Goal: Check status: Check status

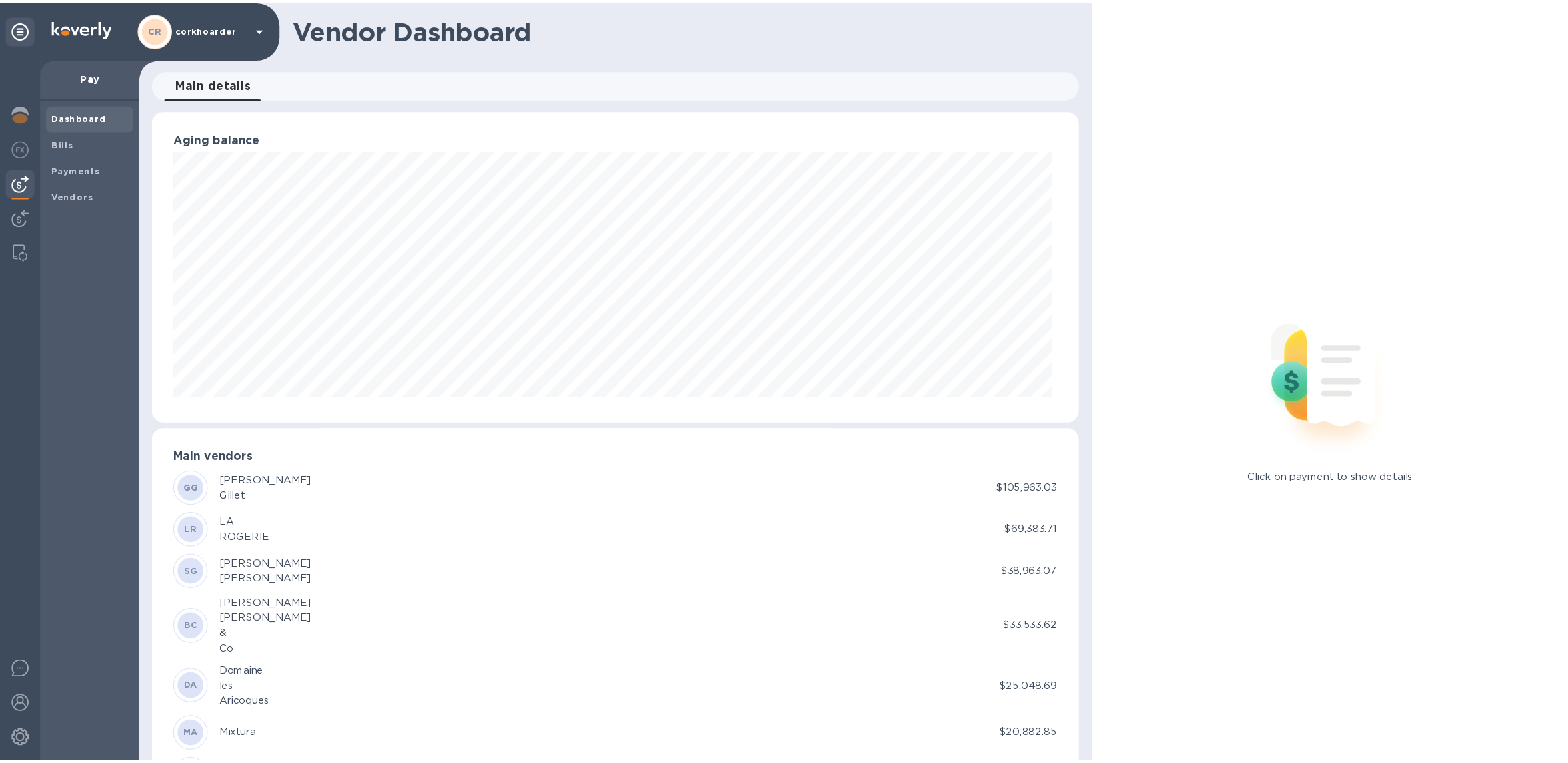
scroll to position [288, 857]
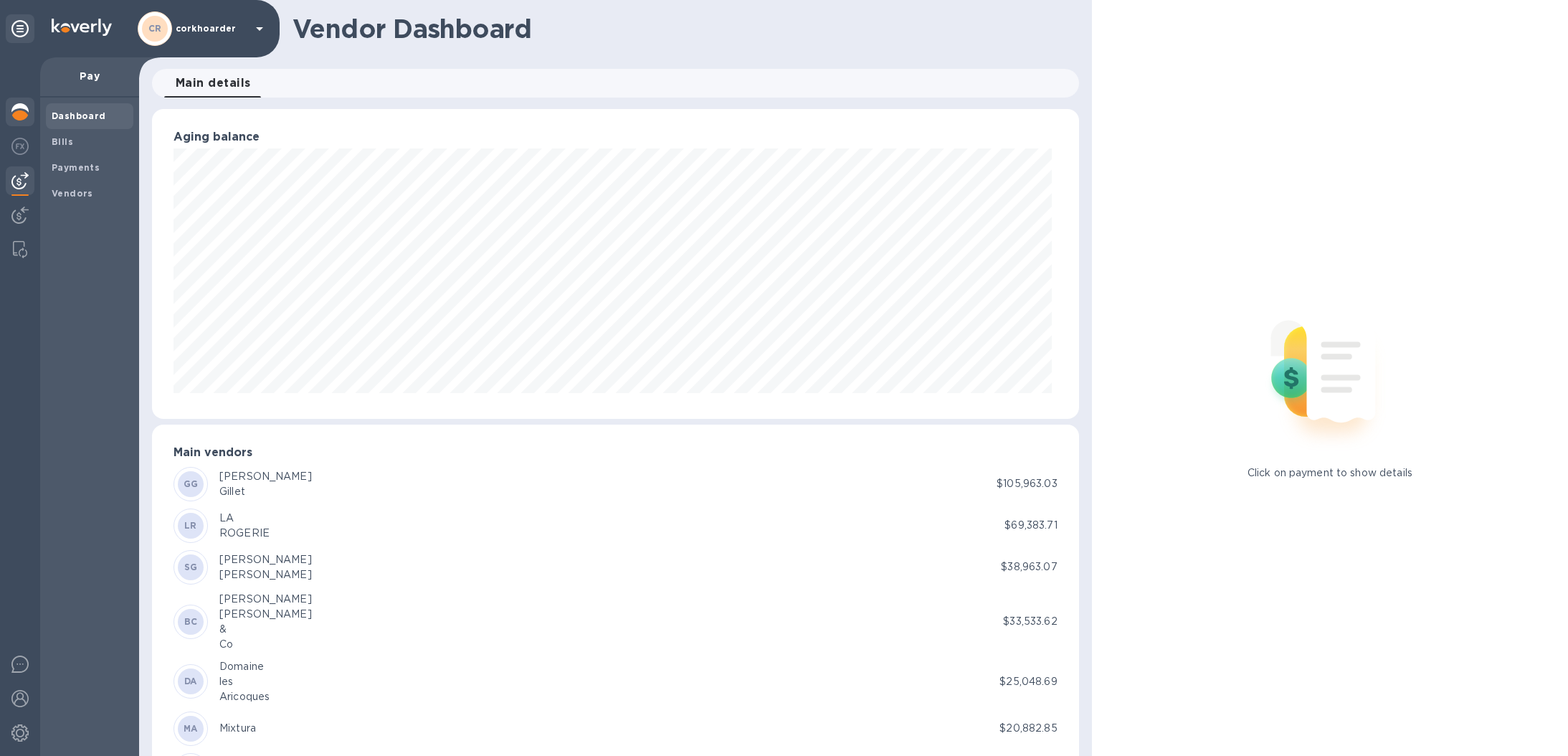
click at [28, 123] on div at bounding box center [19, 113] width 28 height 32
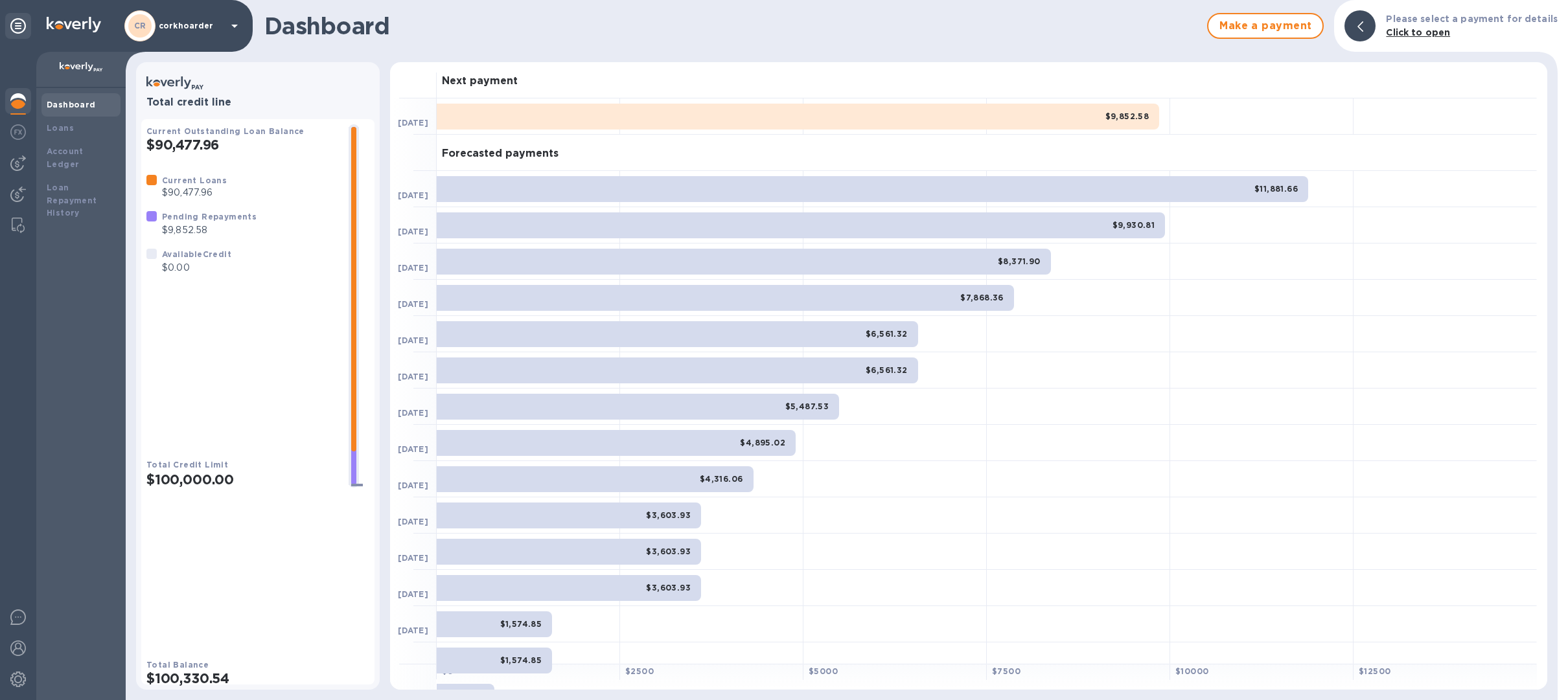
click at [233, 223] on div "Pending Repayments" at bounding box center [209, 217] width 95 height 14
drag, startPoint x: 233, startPoint y: 223, endPoint x: 223, endPoint y: 275, distance: 53.0
click at [223, 275] on div "Current Loans $90,477.96 Pending Repayments $9,852.58 Available Credit $0.00" at bounding box center [242, 224] width 202 height 111
drag, startPoint x: 223, startPoint y: 275, endPoint x: 223, endPoint y: 296, distance: 21.0
click at [223, 275] on p "$0.00" at bounding box center [197, 268] width 70 height 14
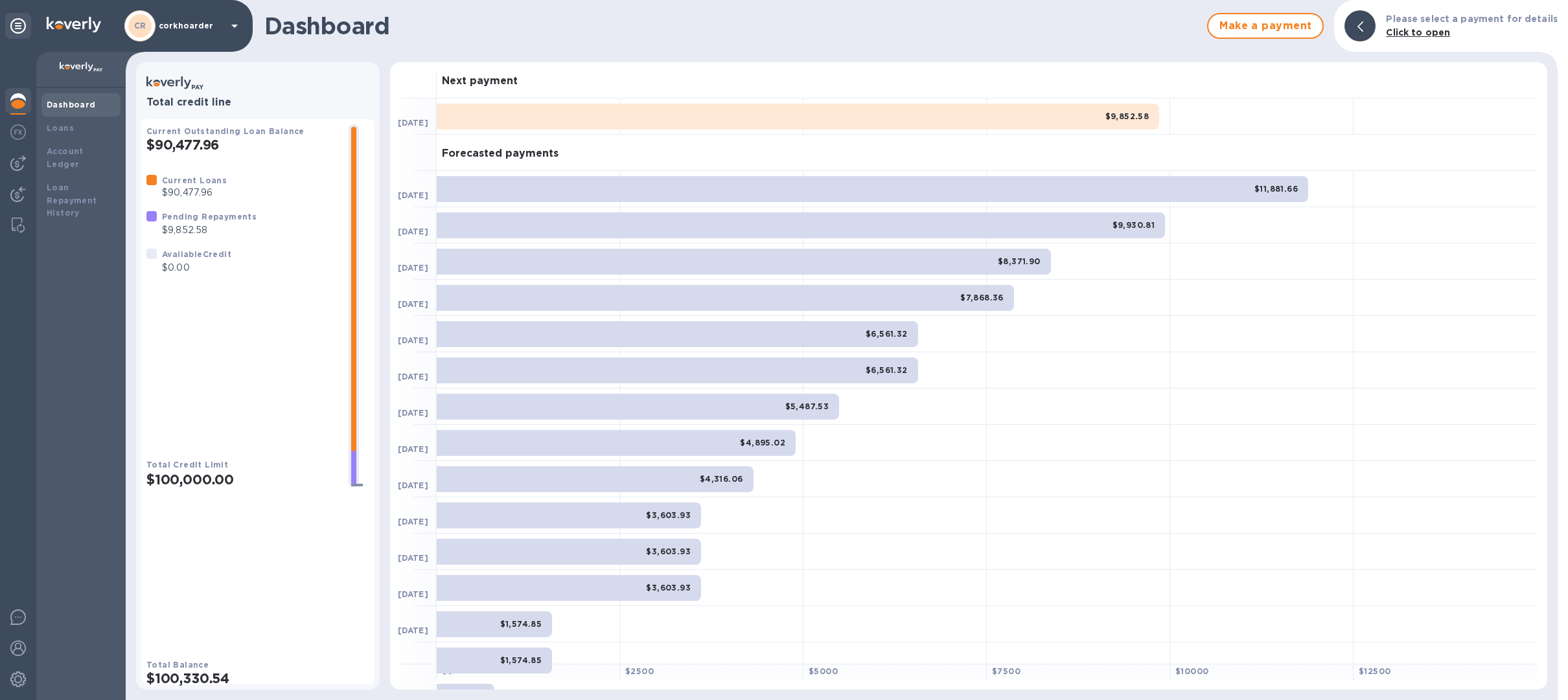
click at [1355, 29] on div at bounding box center [1359, 26] width 31 height 31
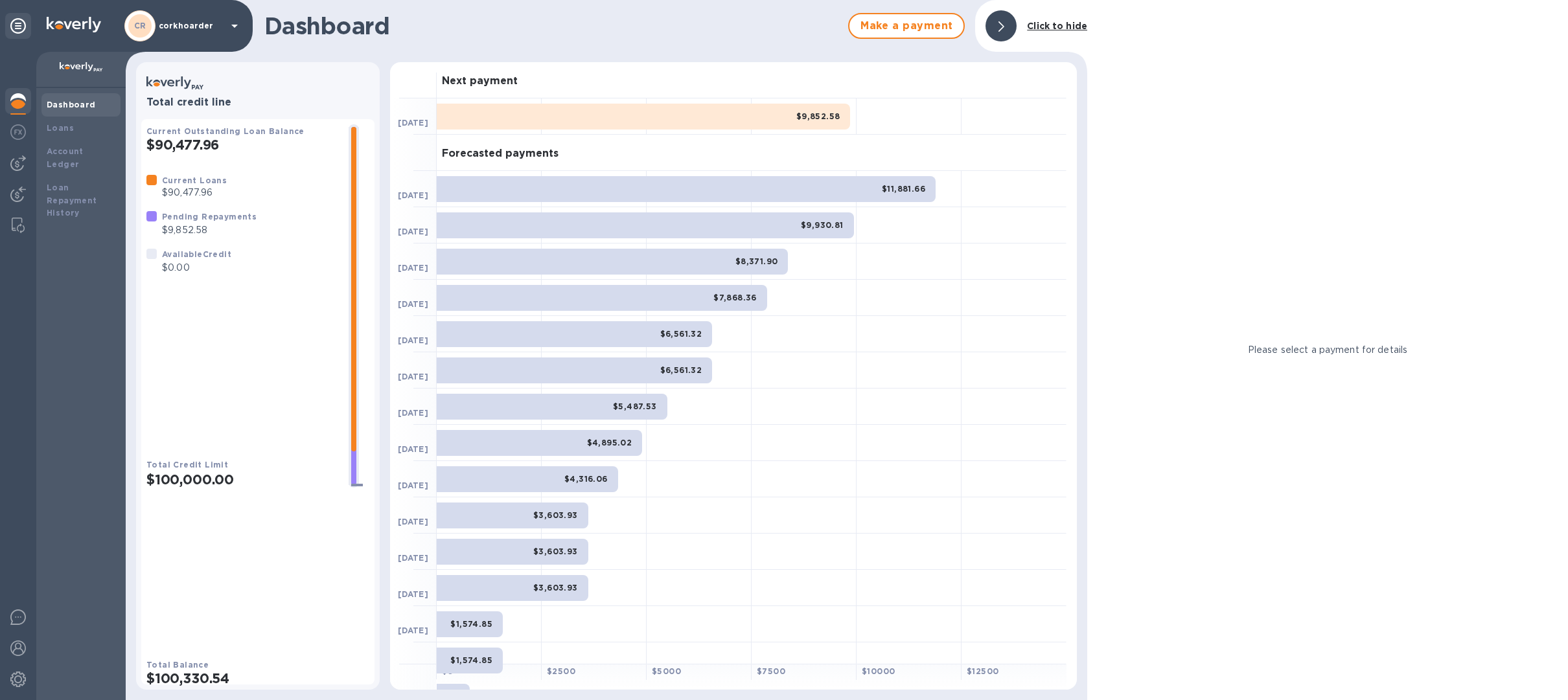
click at [1010, 24] on div at bounding box center [1001, 26] width 31 height 31
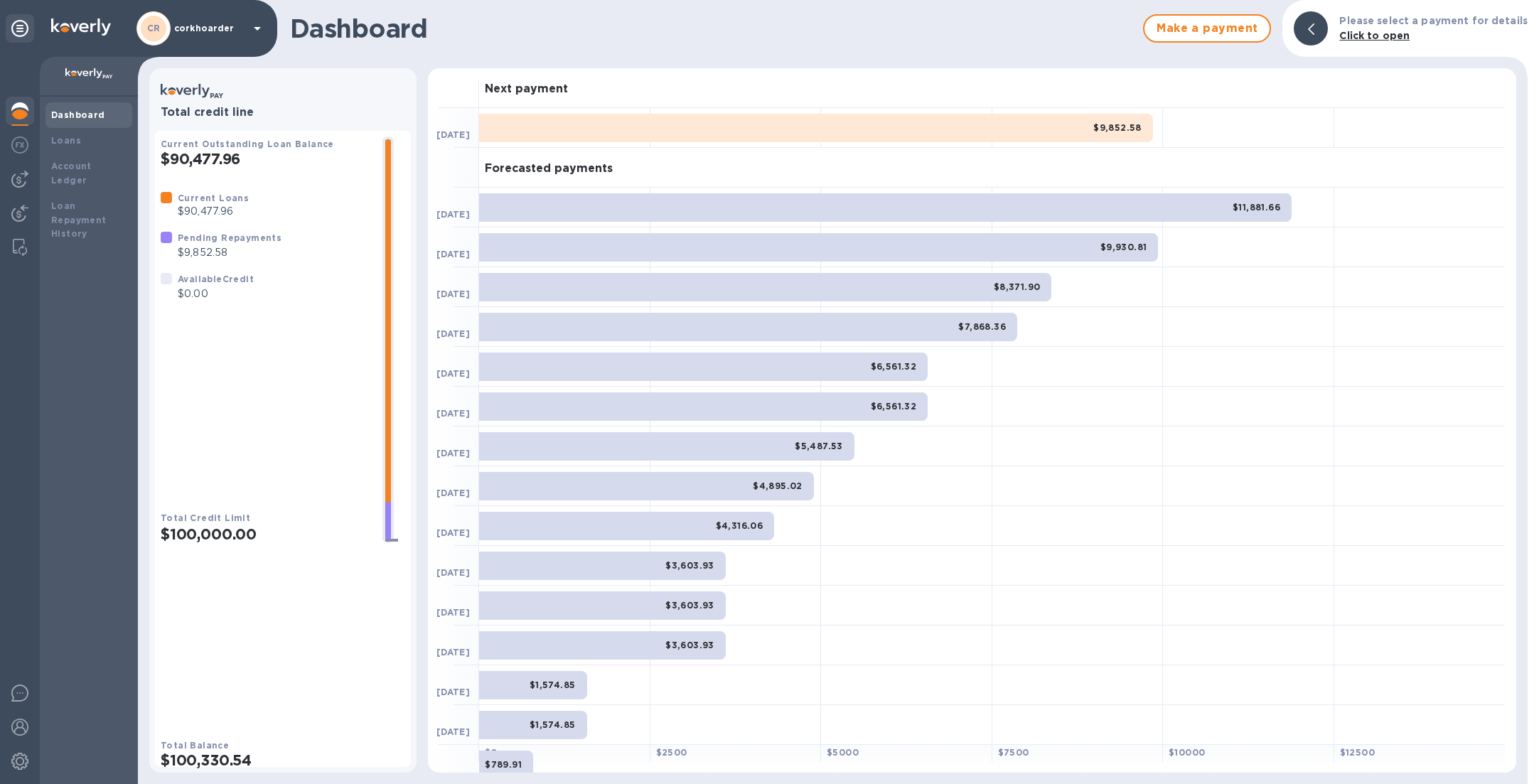
click at [1517, 365] on div "Next payment [DATE] $9,852.58 Forecasted payments [DATE] $11,881.66 [DATE] $9,9…" at bounding box center [972, 420] width 1100 height 715
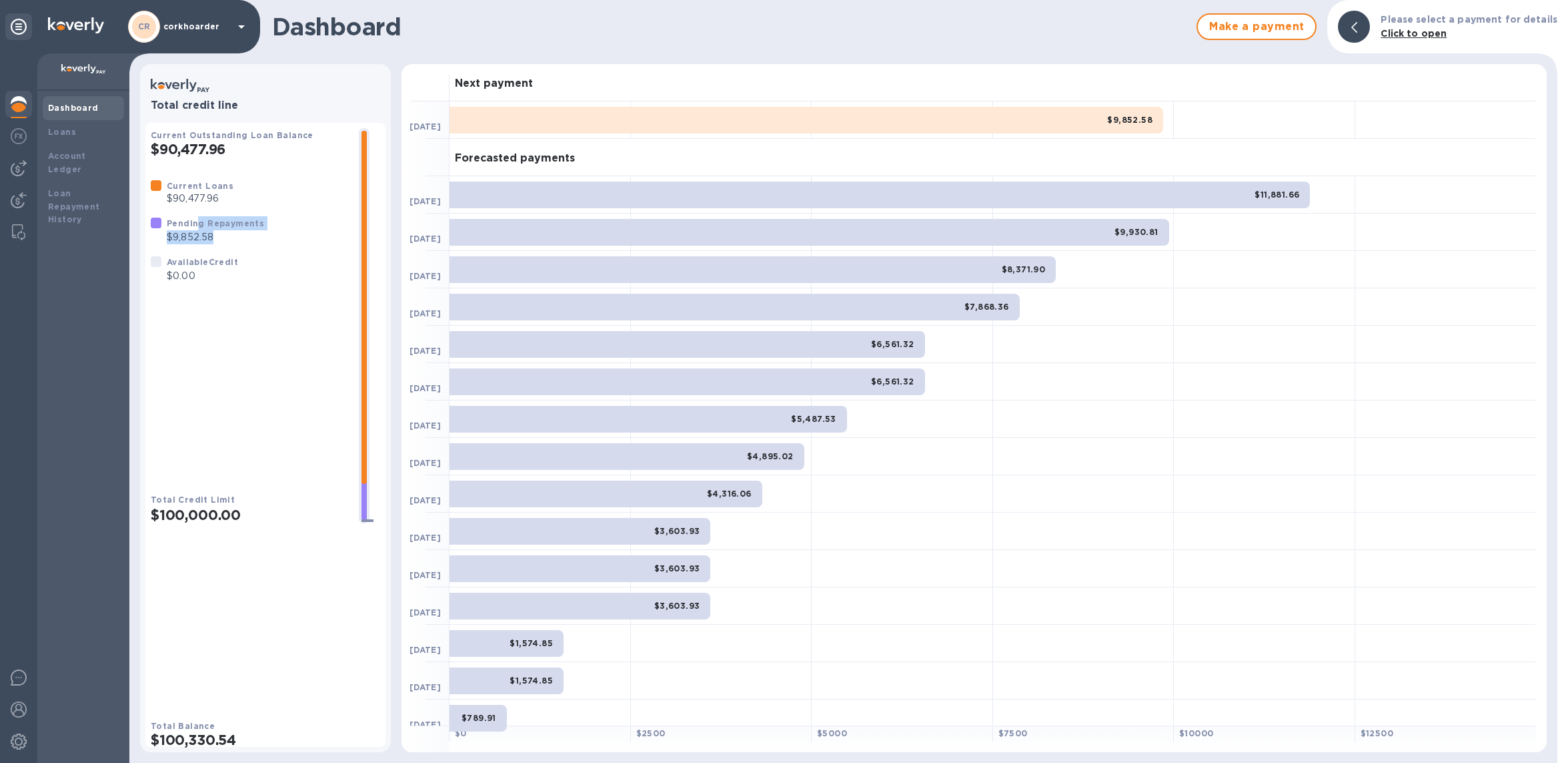
click at [196, 247] on div "Pending Repayments $9,852.58" at bounding box center [215, 230] width 102 height 34
click at [196, 247] on div "Pending Repayments $9,852.58" at bounding box center [215, 230] width 102 height 34
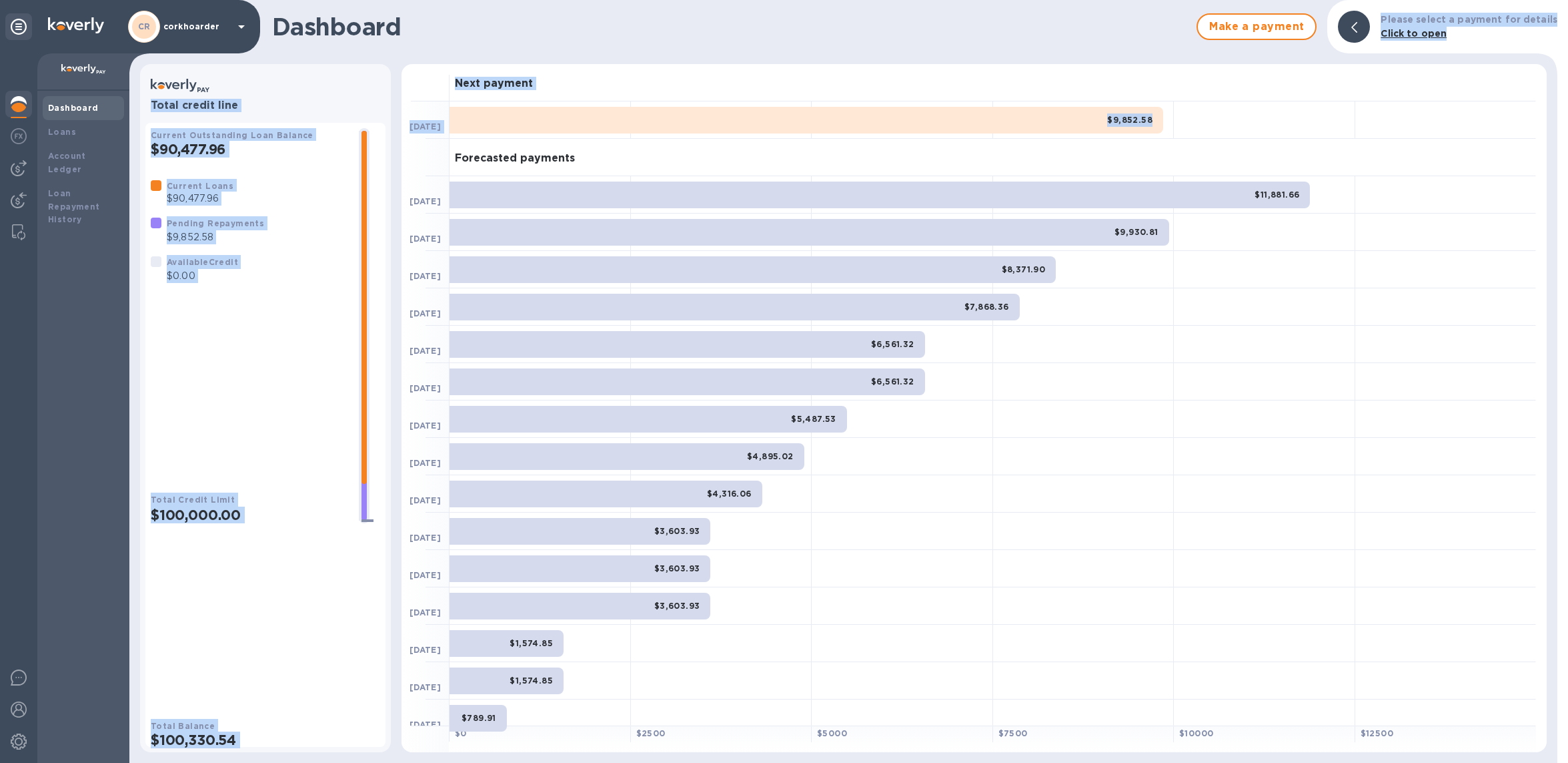
drag, startPoint x: 635, startPoint y: 103, endPoint x: 714, endPoint y: 47, distance: 96.8
click at [714, 47] on div "Dashboard Make a payment Please select a payment for details Click to open Tota…" at bounding box center [843, 382] width 1428 height 763
click at [714, 47] on div "Dashboard Make a payment Please select a payment for details Click to open" at bounding box center [843, 27] width 1428 height 53
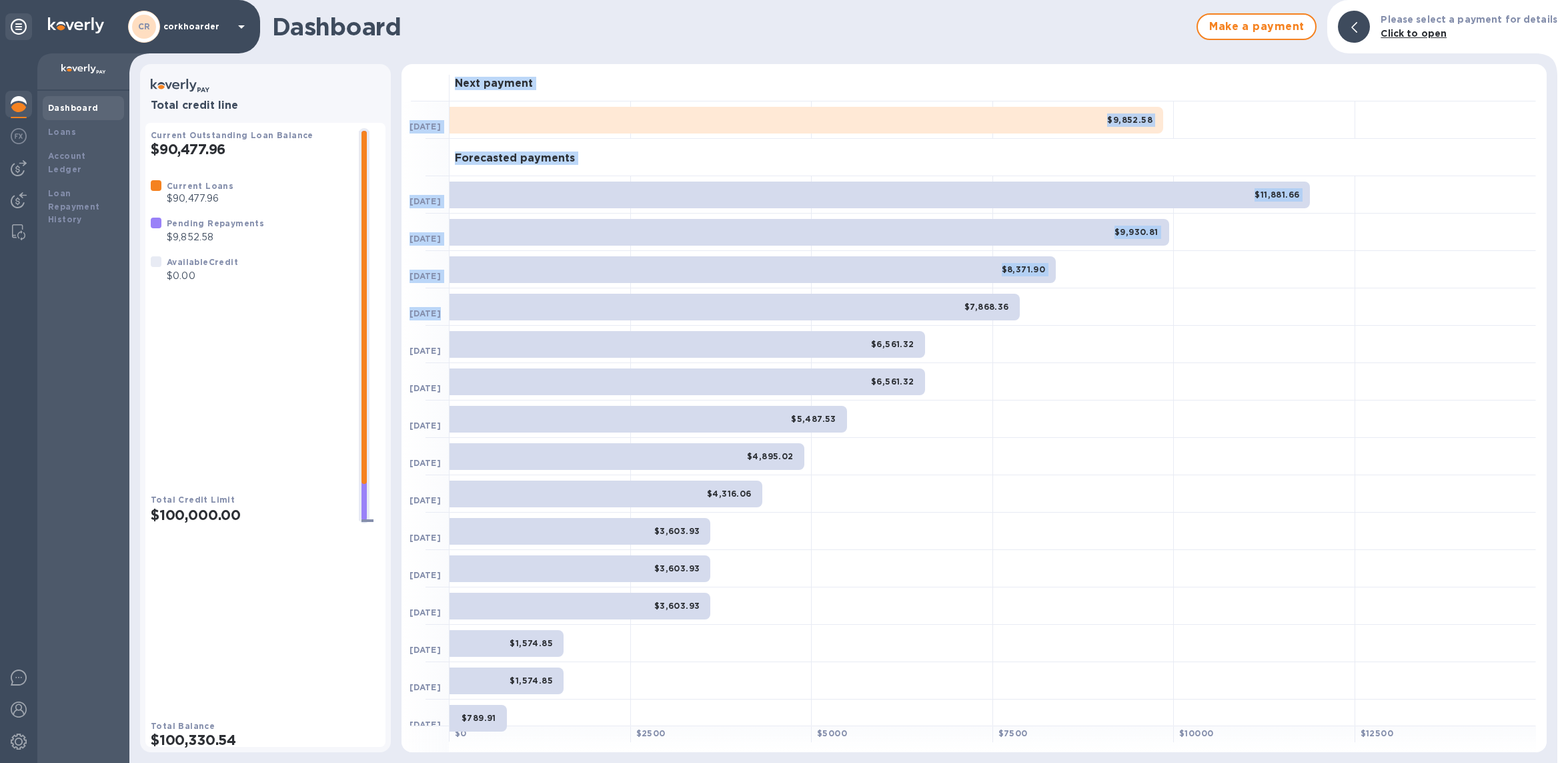
drag, startPoint x: 714, startPoint y: 284, endPoint x: 716, endPoint y: 327, distance: 43.0
click at [714, 323] on div "Dashboard Make a payment Please select a payment for details Click to open Tota…" at bounding box center [843, 382] width 1428 height 763
click at [687, 57] on div "Dashboard Make a payment Please select a payment for details Click to open Tota…" at bounding box center [843, 382] width 1428 height 763
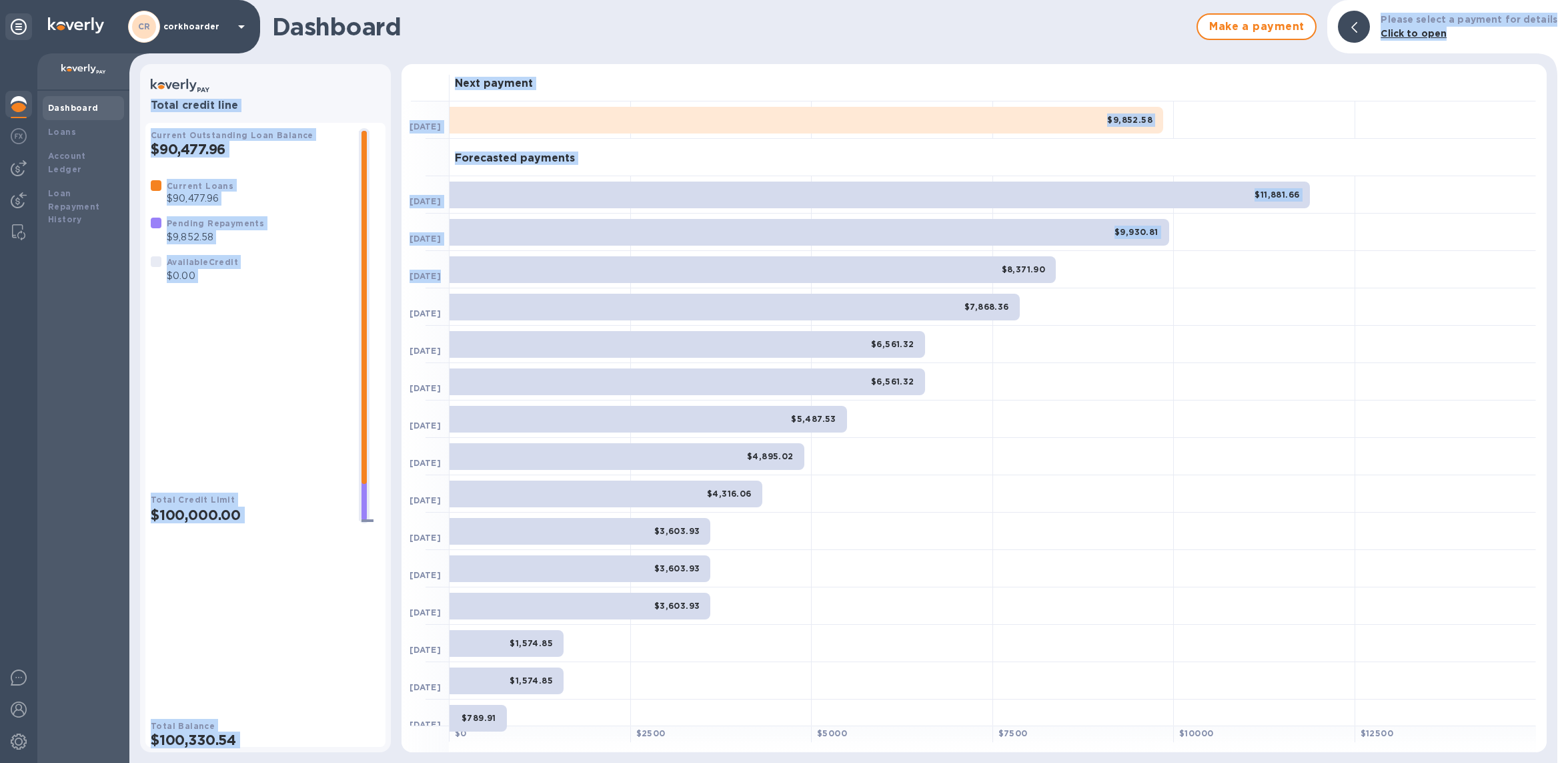
drag, startPoint x: 685, startPoint y: 285, endPoint x: 685, endPoint y: 303, distance: 18.0
click at [684, 303] on div "Dashboard Make a payment Please select a payment for details Click to open Tota…" at bounding box center [843, 382] width 1428 height 763
click at [1005, 130] on div "$9,852.58" at bounding box center [806, 120] width 714 height 27
